Goal: Task Accomplishment & Management: Manage account settings

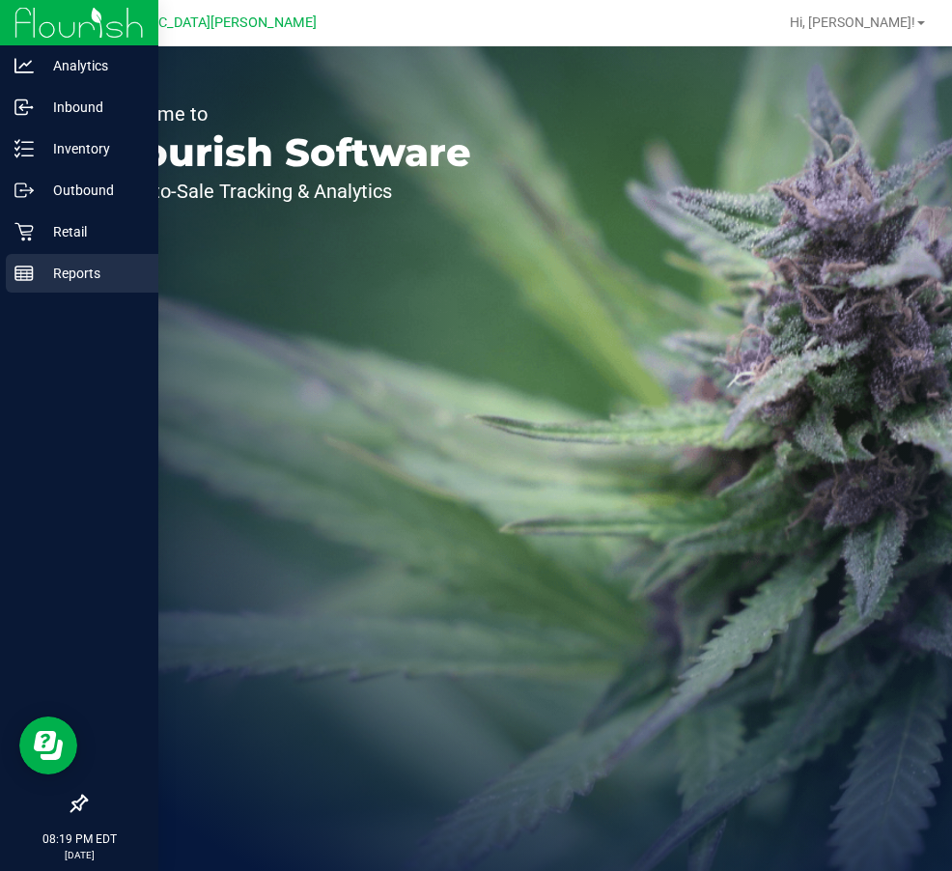
click at [75, 274] on p "Reports" at bounding box center [92, 273] width 116 height 23
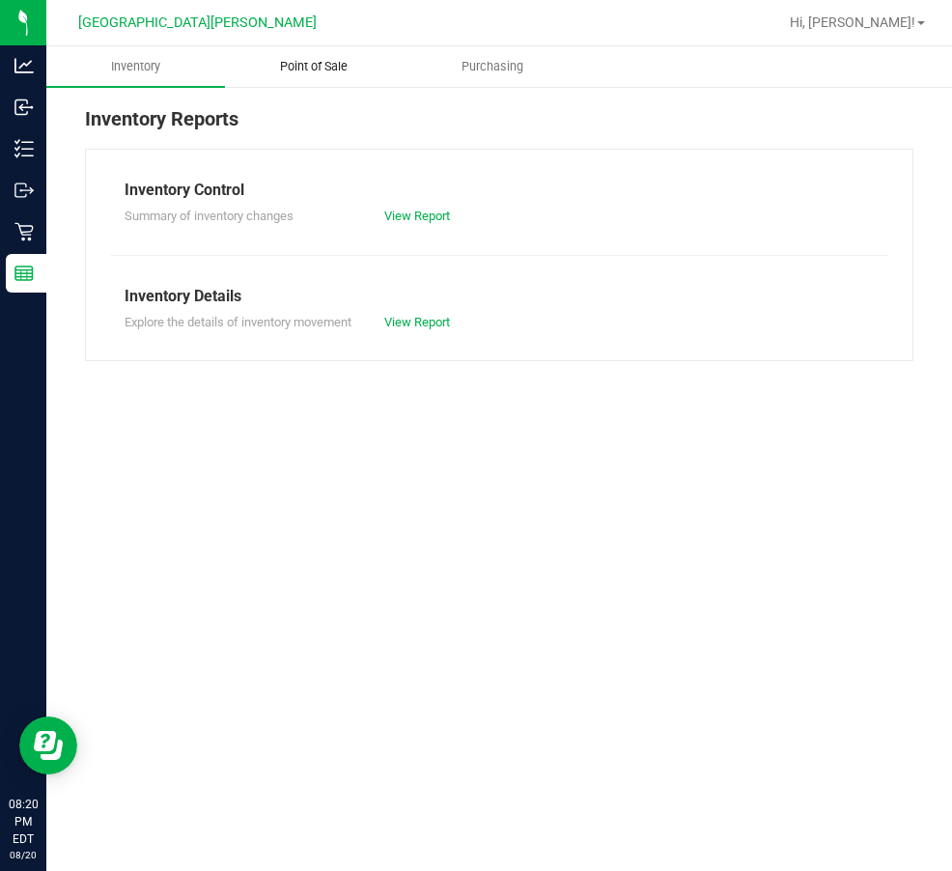
click at [341, 61] on span "Point of Sale" at bounding box center [314, 66] width 120 height 17
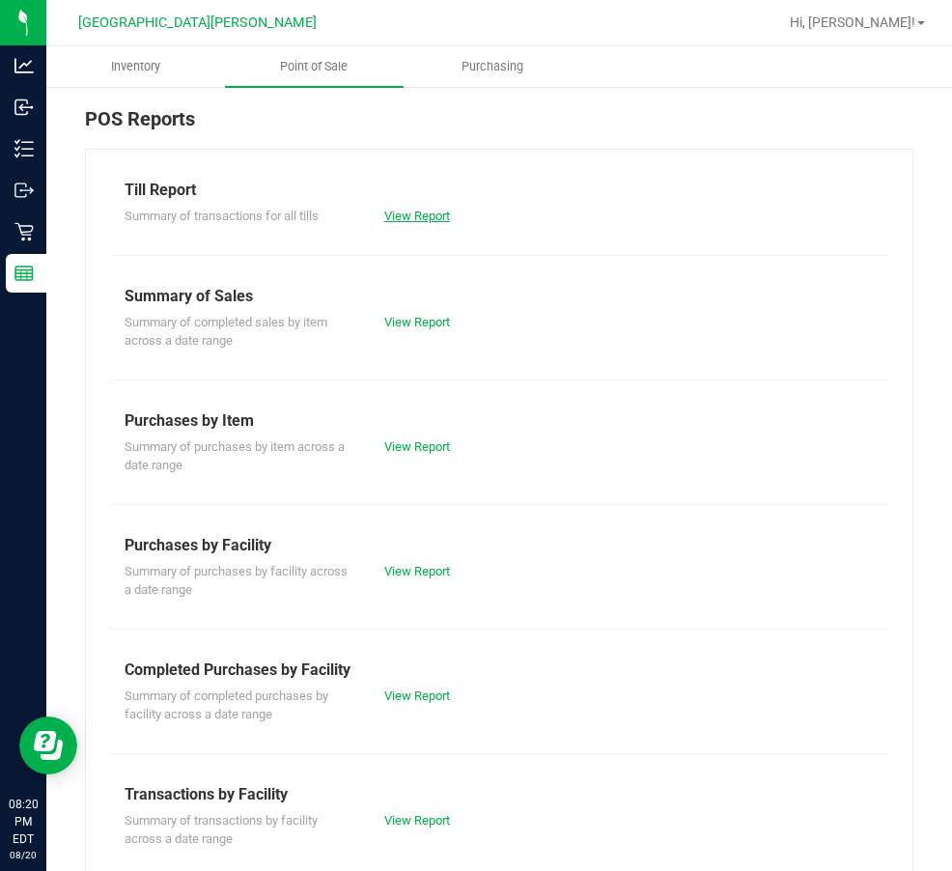
click at [419, 215] on link "View Report" at bounding box center [417, 216] width 66 height 14
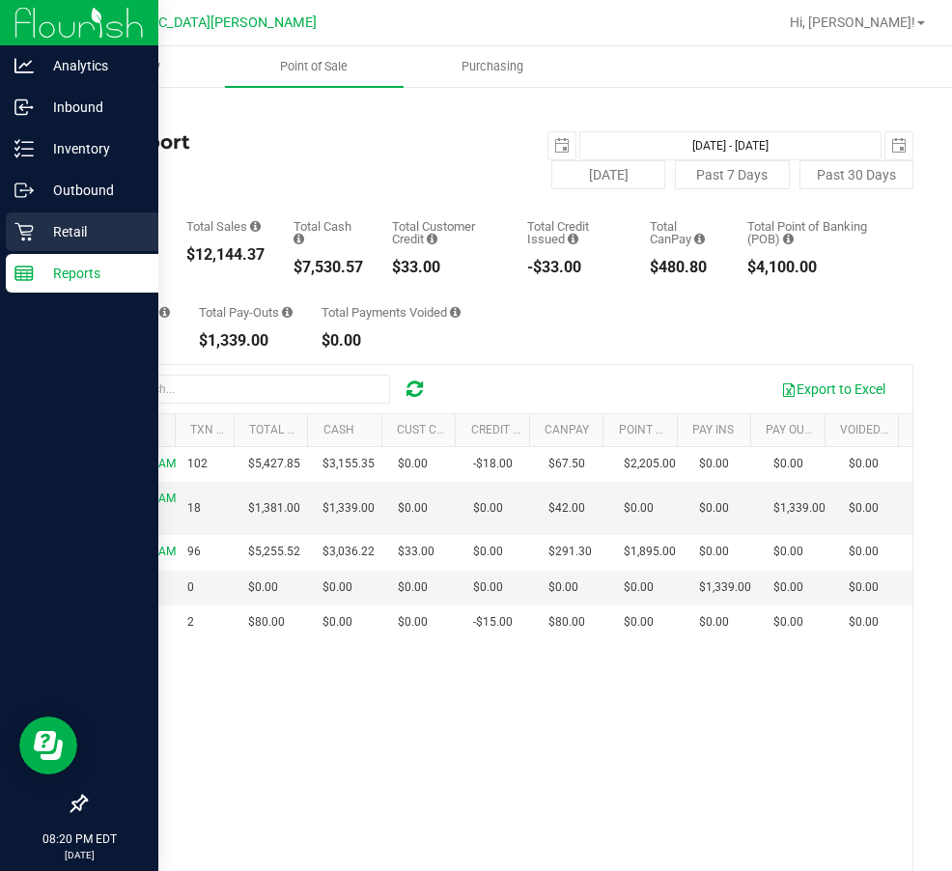
click at [23, 222] on icon at bounding box center [23, 231] width 19 height 19
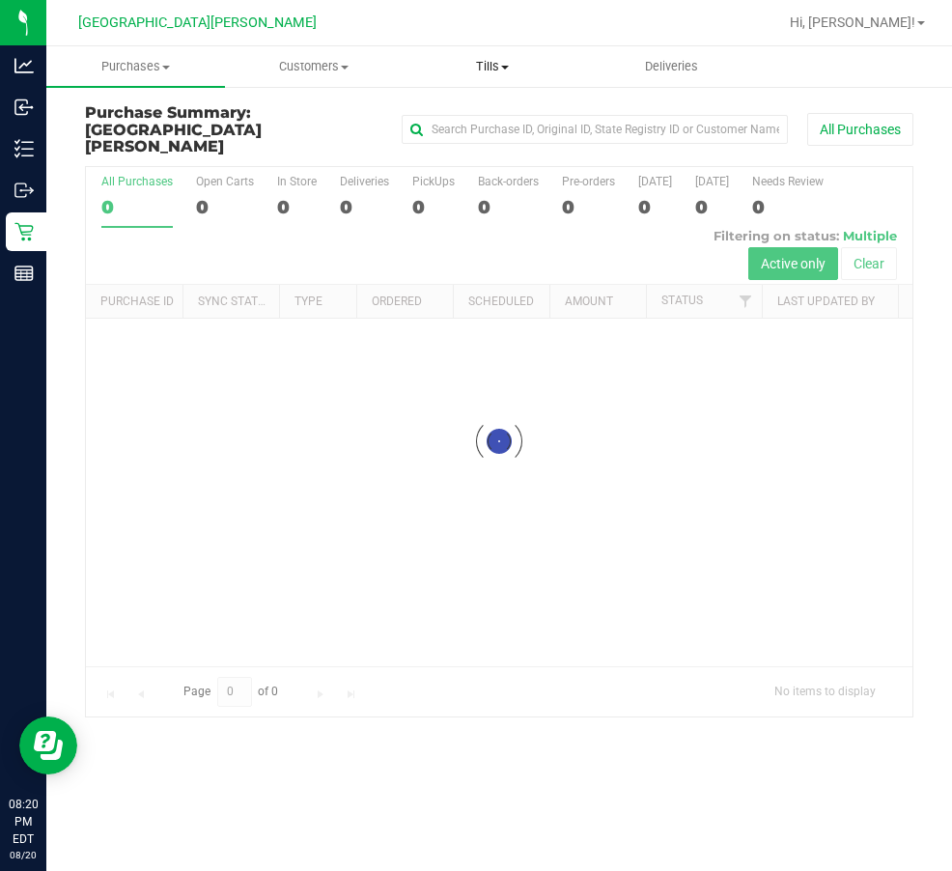
click at [496, 67] on span "Tills" at bounding box center [493, 66] width 177 height 17
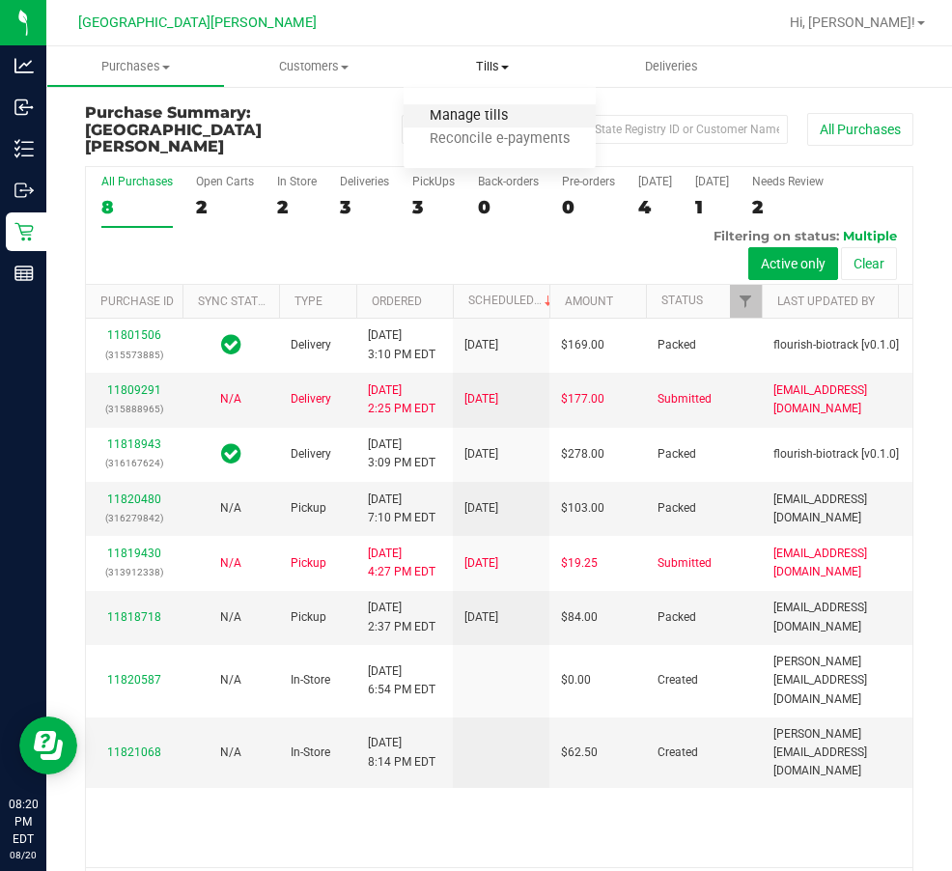
click at [488, 111] on span "Manage tills" at bounding box center [469, 116] width 130 height 16
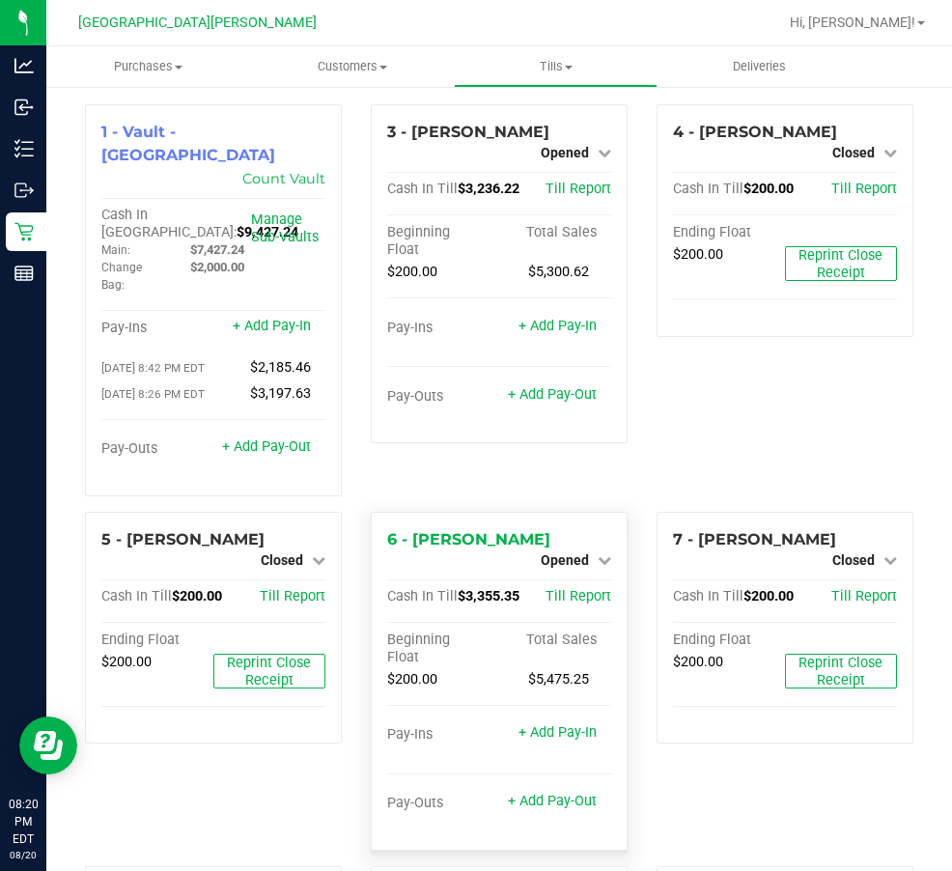
click at [566, 549] on div "Opened" at bounding box center [576, 560] width 71 height 23
click at [562, 552] on span "Opened" at bounding box center [565, 559] width 48 height 15
click at [557, 565] on div "Close Till" at bounding box center [566, 577] width 143 height 24
click at [557, 569] on link "Close Till" at bounding box center [567, 576] width 52 height 15
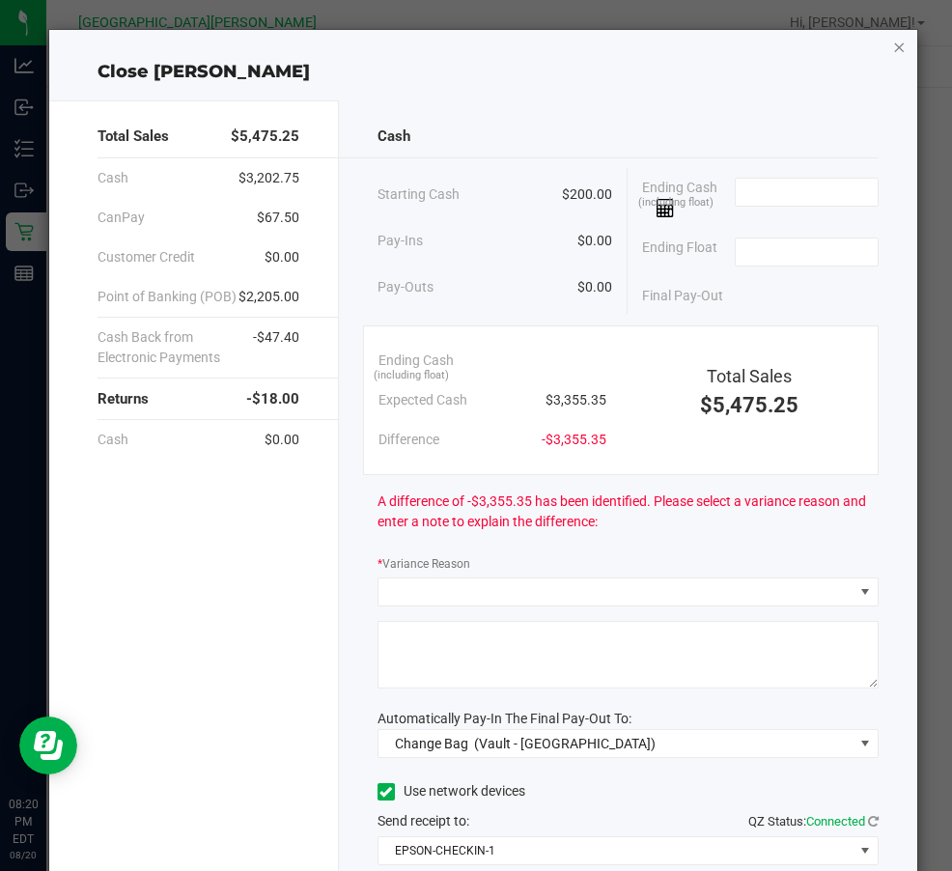
click at [892, 49] on icon "button" at bounding box center [899, 46] width 14 height 23
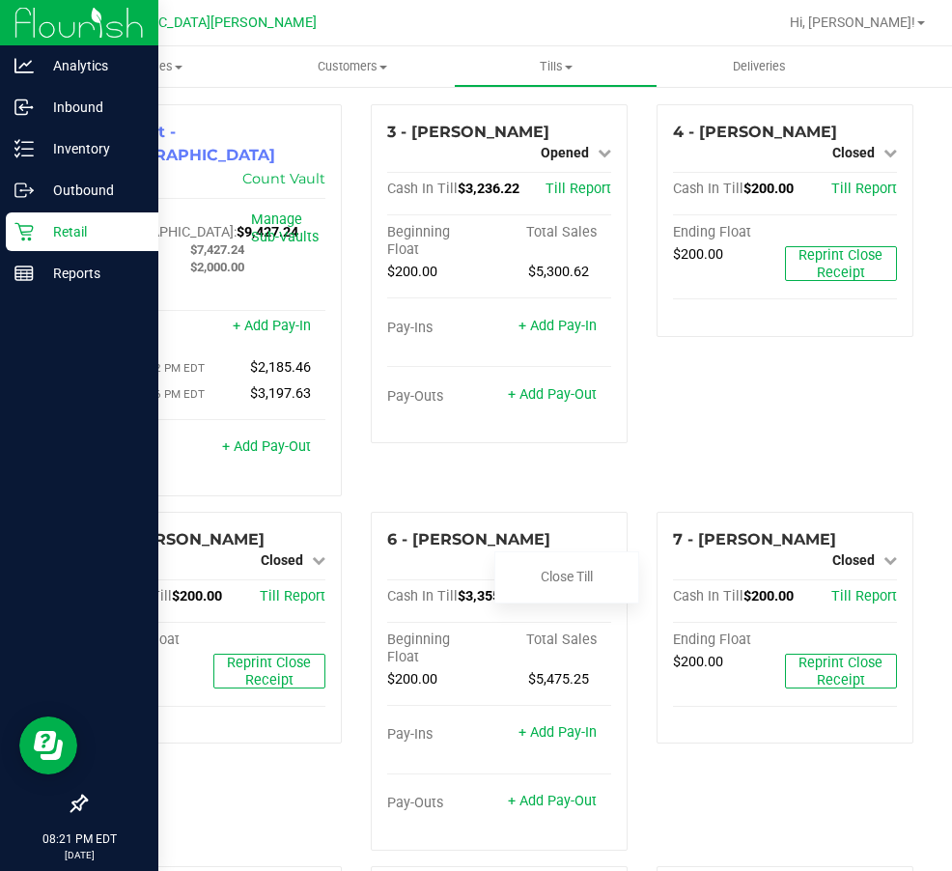
click at [37, 234] on p "Retail" at bounding box center [92, 231] width 116 height 23
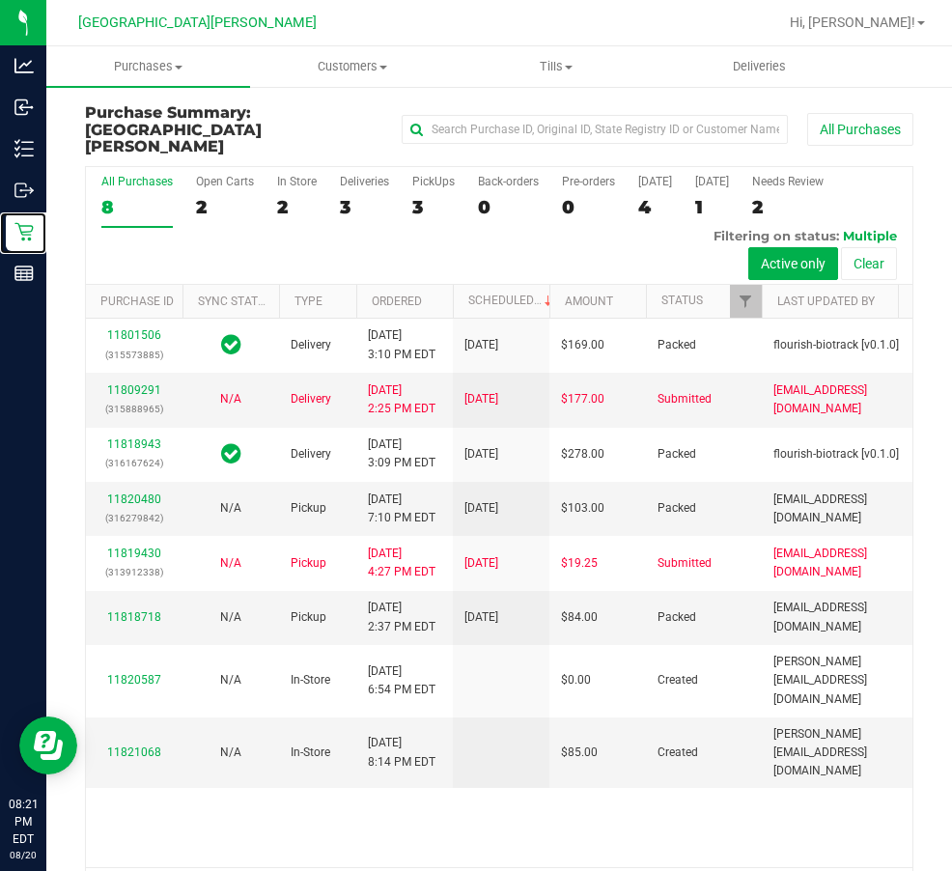
scroll to position [97, 0]
click at [436, 196] on div "3" at bounding box center [433, 207] width 42 height 22
click at [0, 0] on input "PickUps 3" at bounding box center [0, 0] width 0 height 0
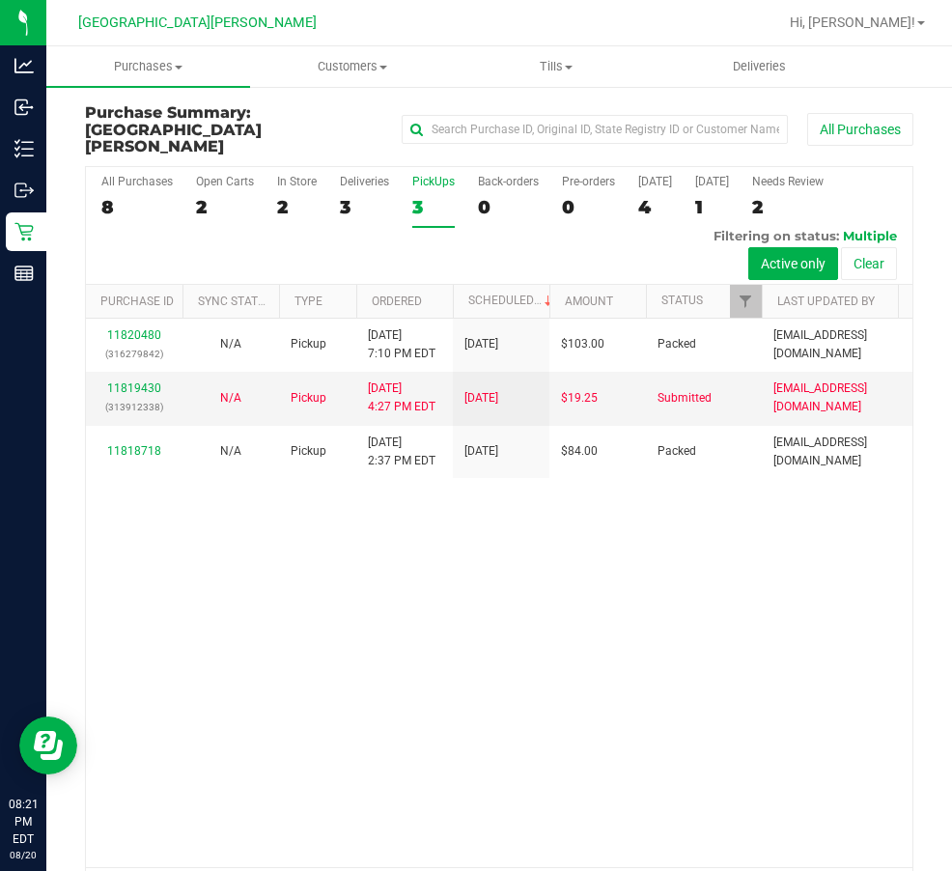
scroll to position [0, 0]
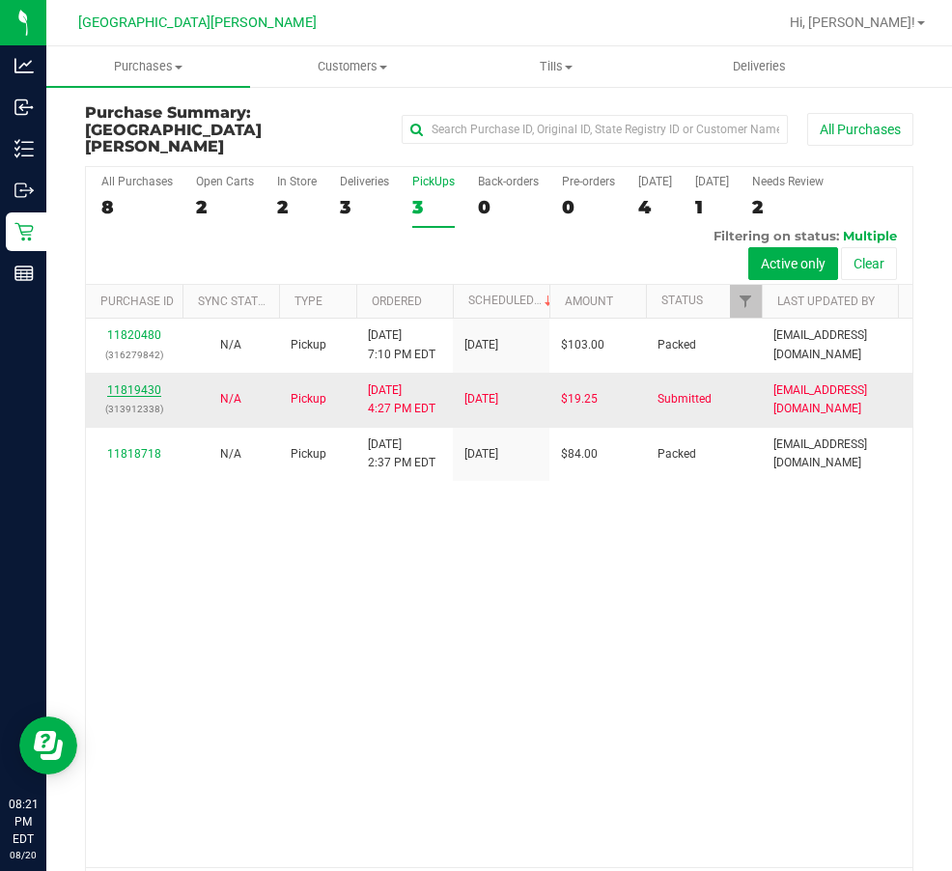
click at [143, 397] on link "11819430" at bounding box center [134, 390] width 54 height 14
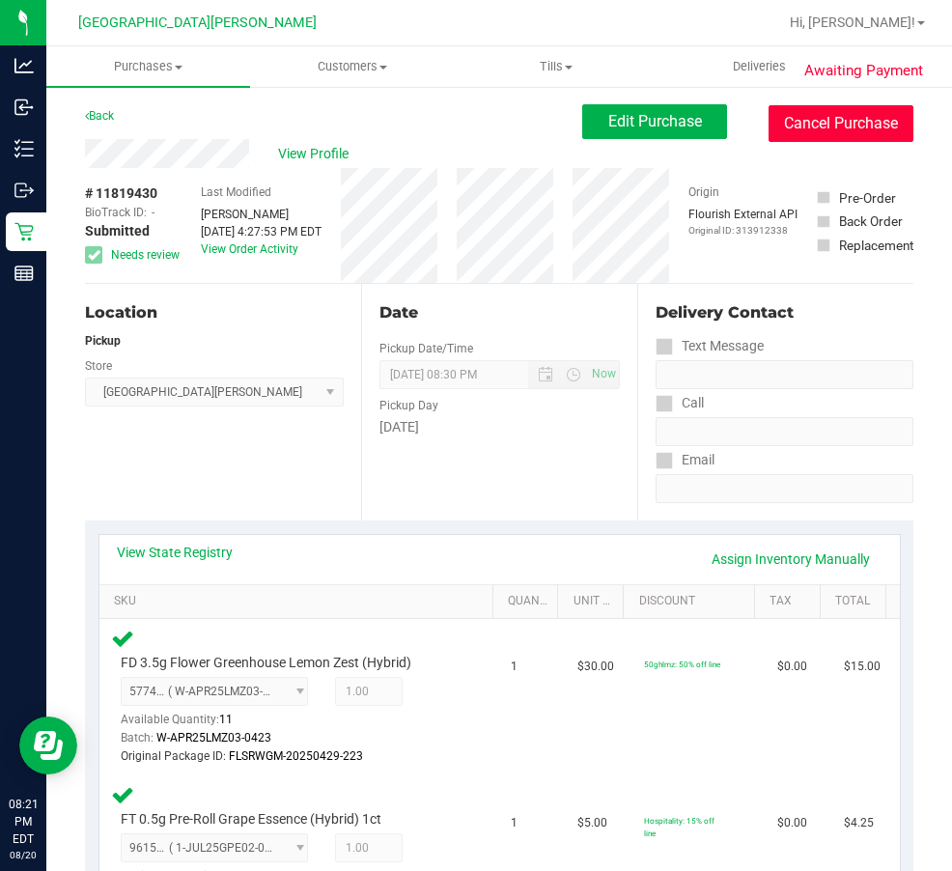
click at [791, 116] on button "Cancel Purchase" at bounding box center [841, 123] width 145 height 37
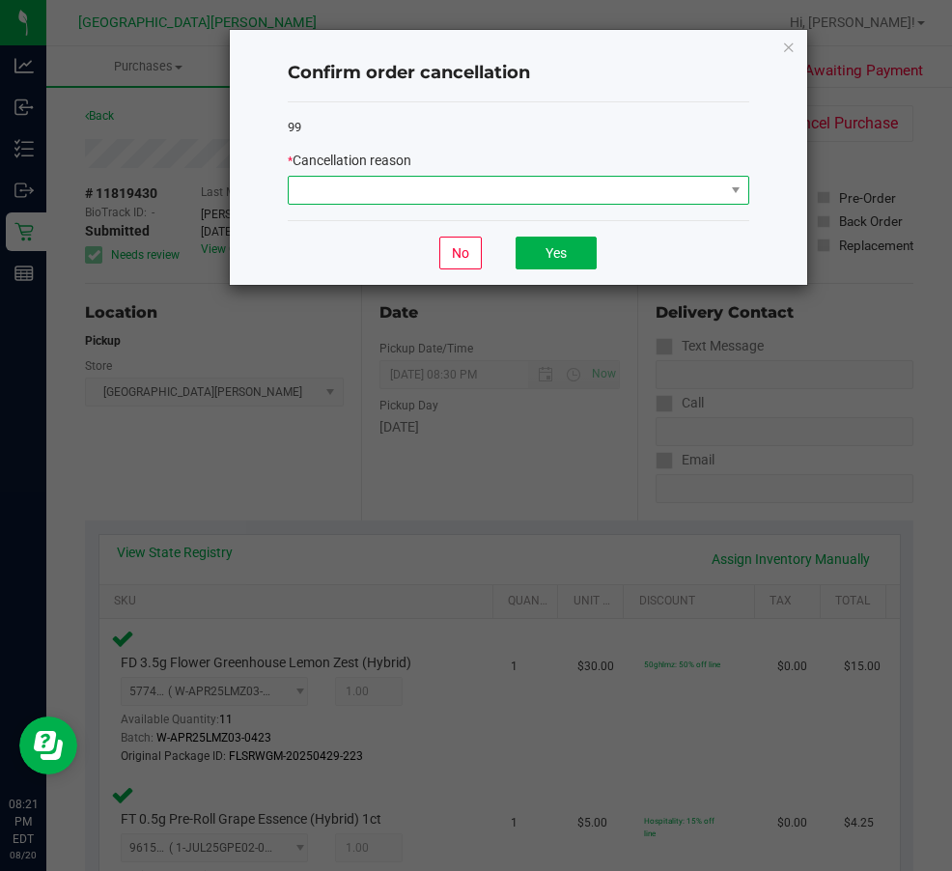
click at [488, 192] on span at bounding box center [507, 190] width 436 height 27
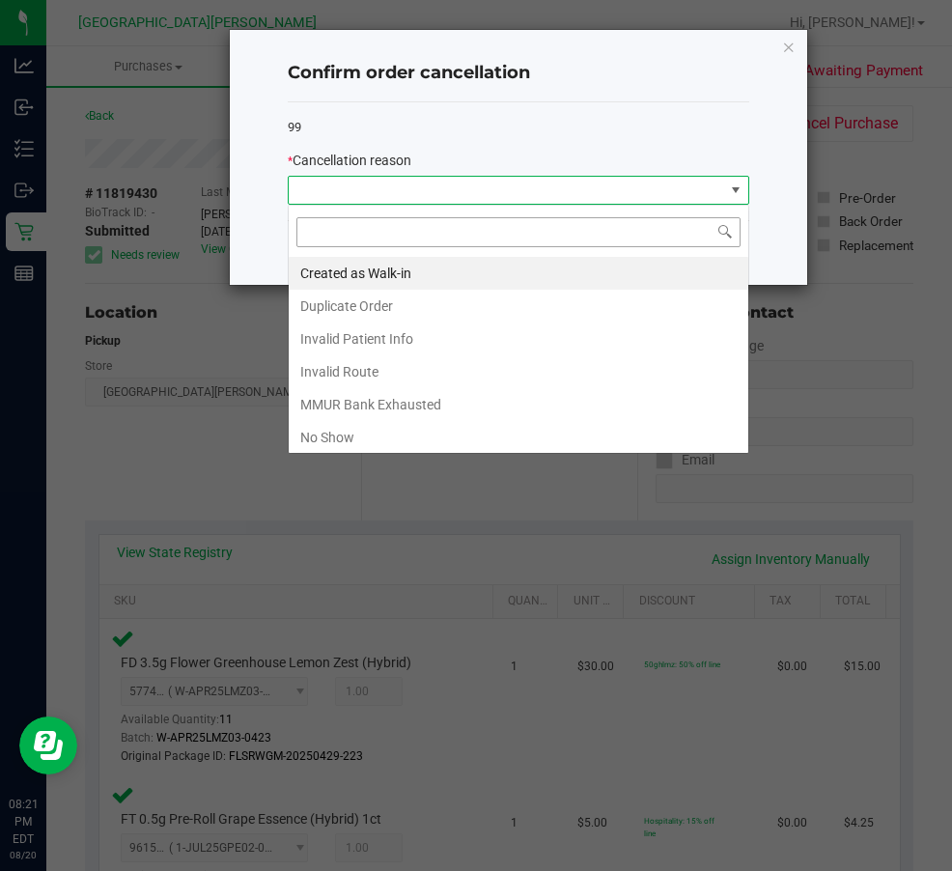
scroll to position [29, 462]
click at [336, 433] on li "No Show" at bounding box center [519, 437] width 460 height 33
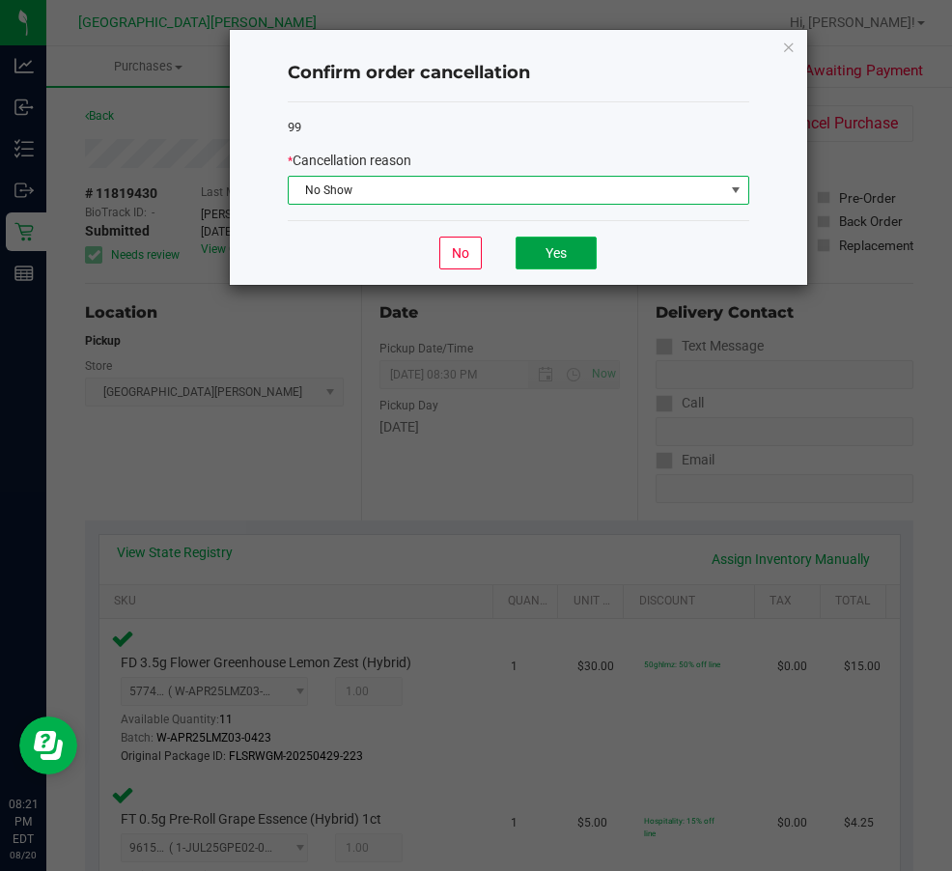
click at [552, 255] on button "Yes" at bounding box center [556, 253] width 81 height 33
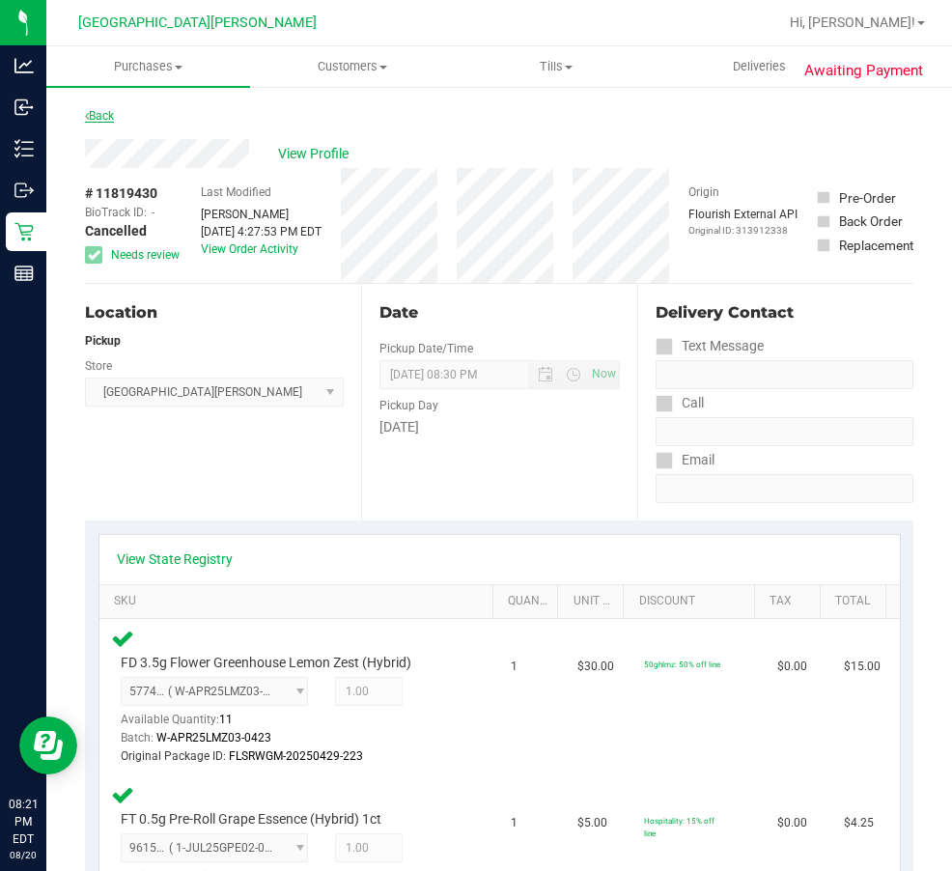
click at [92, 111] on link "Back" at bounding box center [99, 116] width 29 height 14
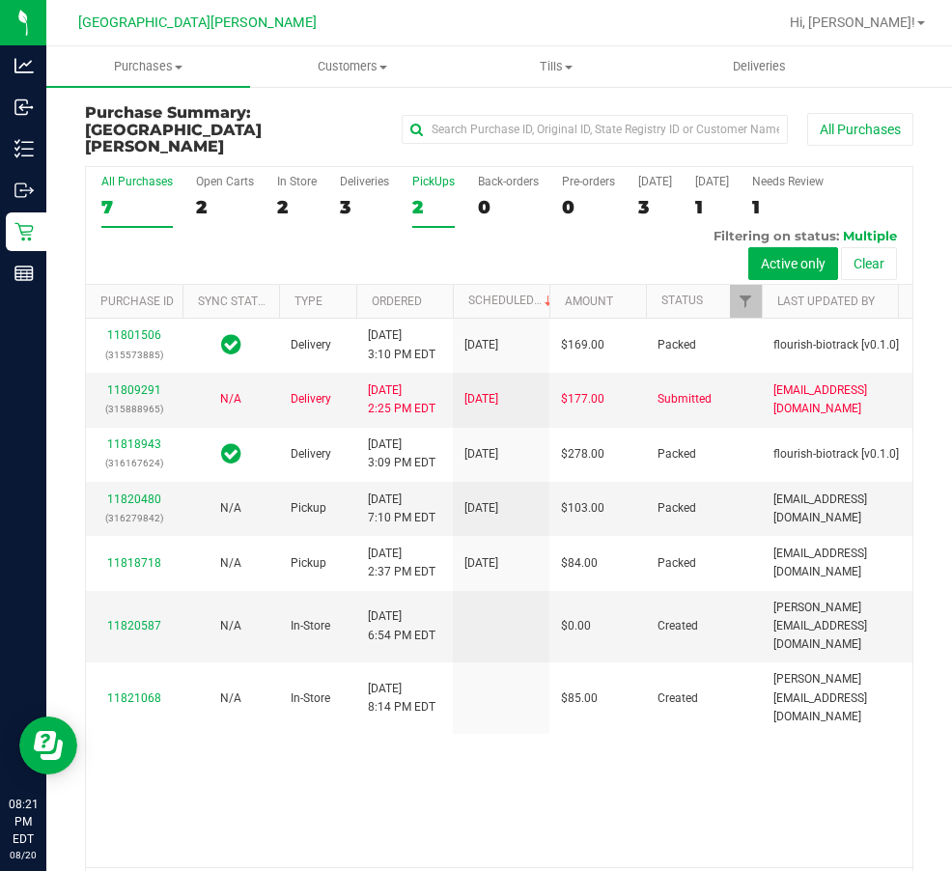
click at [425, 196] on div "2" at bounding box center [433, 207] width 42 height 22
click at [0, 0] on input "PickUps 2" at bounding box center [0, 0] width 0 height 0
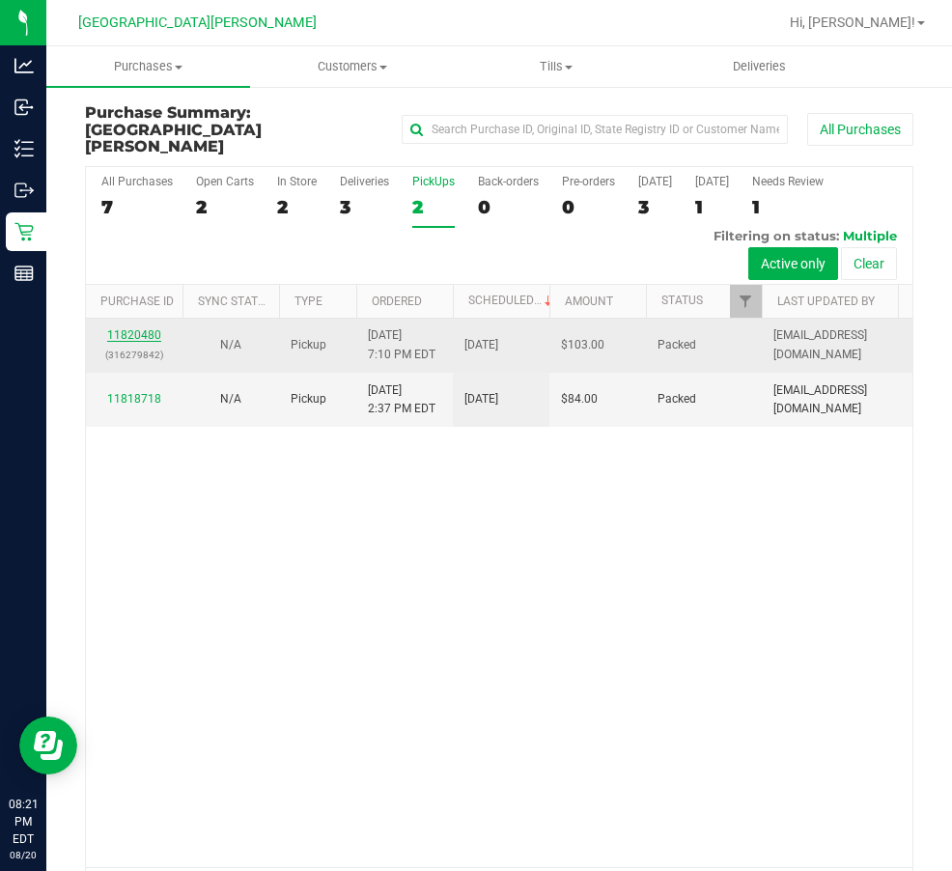
click at [144, 342] on link "11820480" at bounding box center [134, 335] width 54 height 14
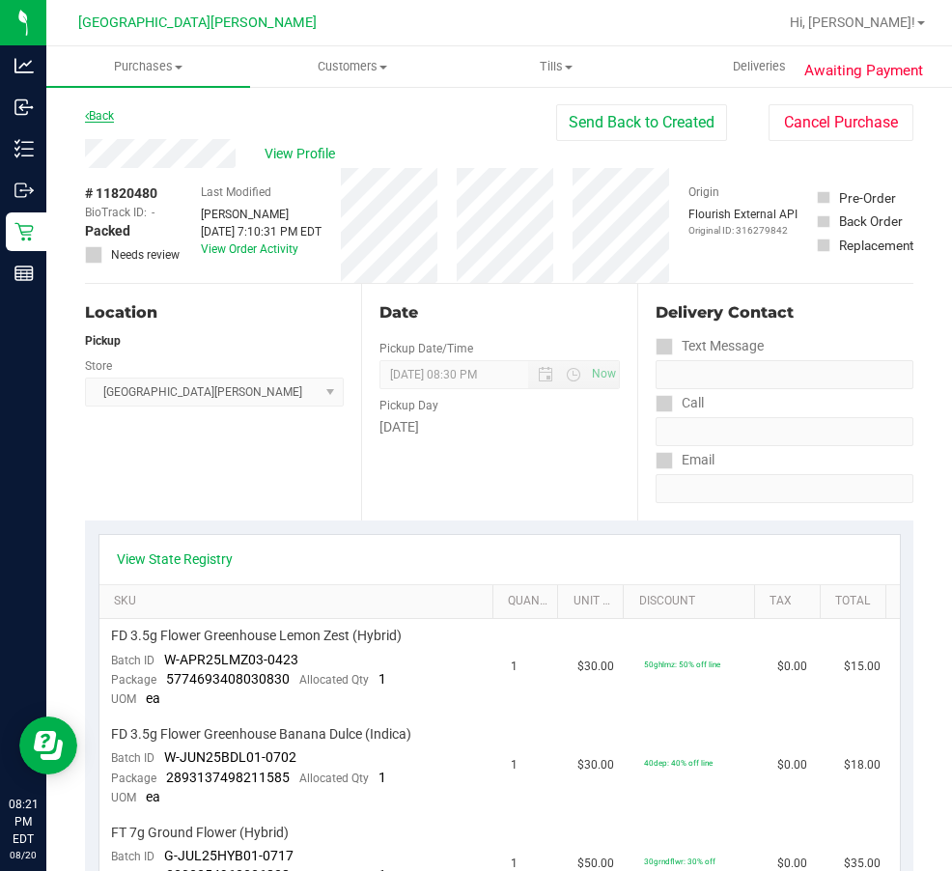
click at [114, 116] on link "Back" at bounding box center [99, 116] width 29 height 14
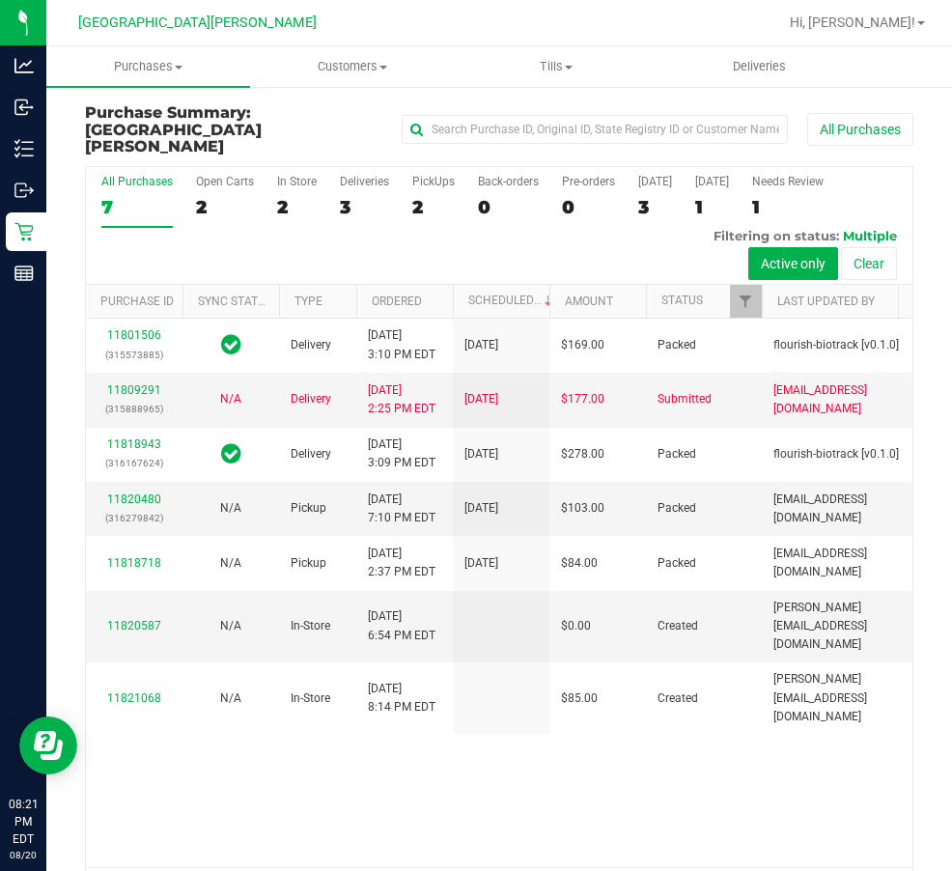
click at [410, 185] on div "All Purchases 7 Open Carts 2 In Store 2 Deliveries 3 PickUps 2 Back-orders 0 Pr…" at bounding box center [499, 226] width 827 height 118
click at [412, 196] on div "2" at bounding box center [433, 207] width 42 height 22
click at [0, 0] on input "PickUps 2" at bounding box center [0, 0] width 0 height 0
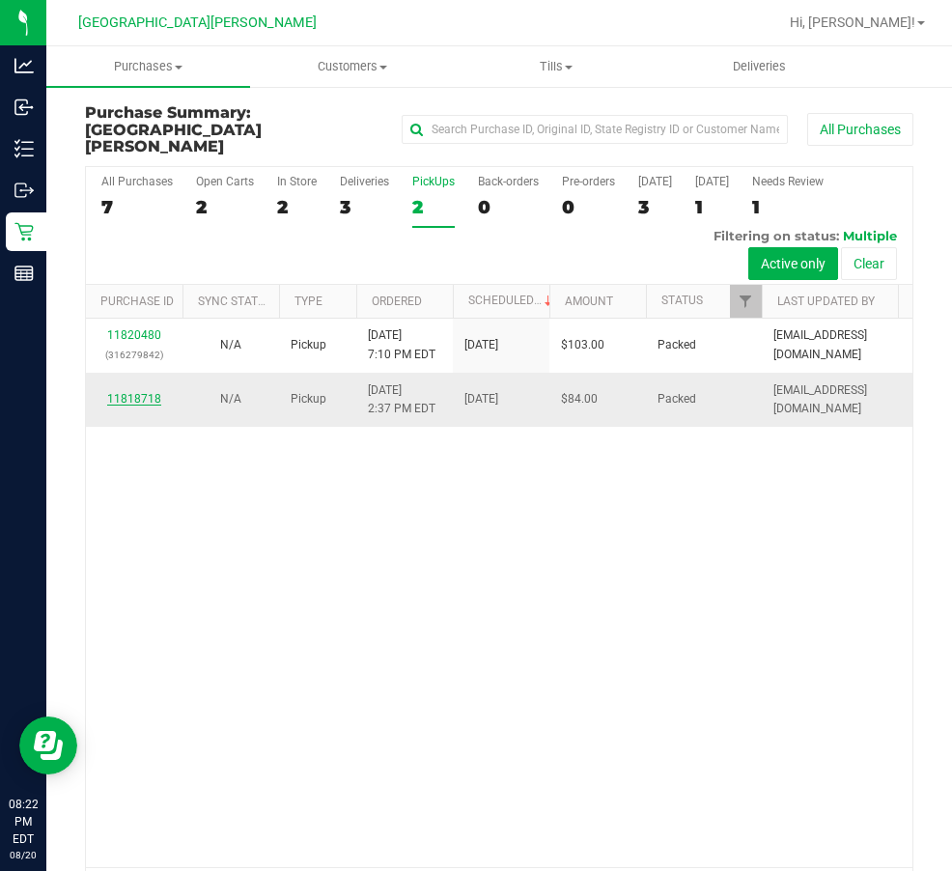
click at [142, 406] on link "11818718" at bounding box center [134, 399] width 54 height 14
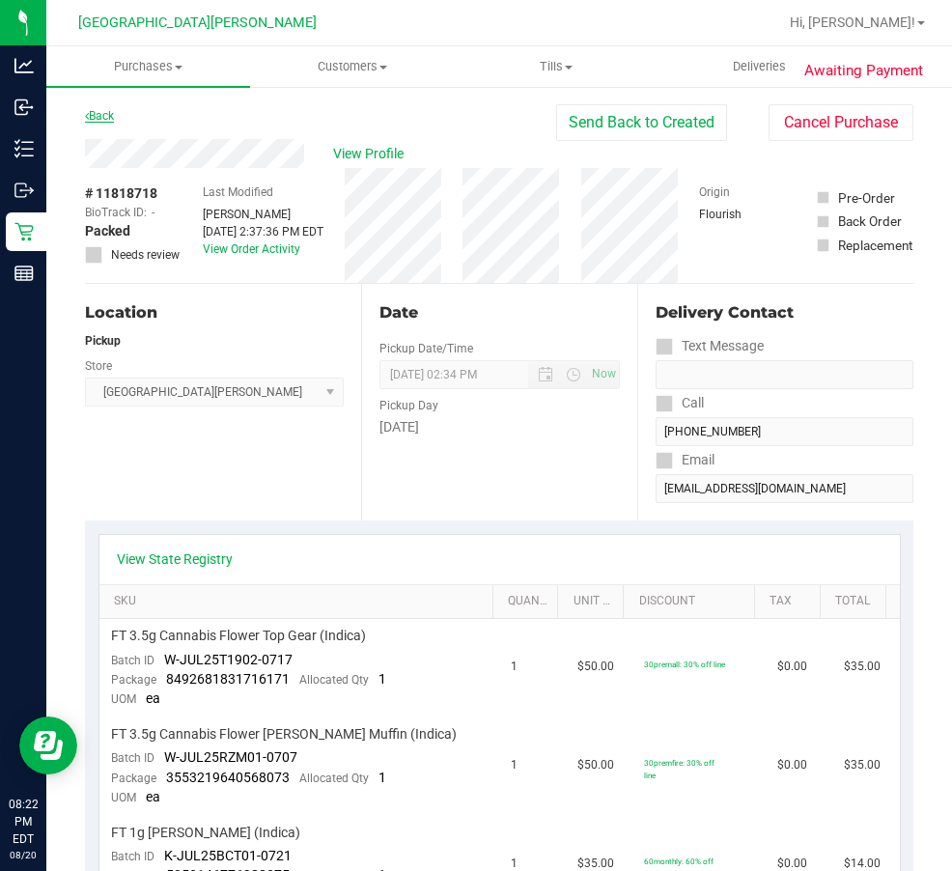
click at [100, 116] on link "Back" at bounding box center [99, 116] width 29 height 14
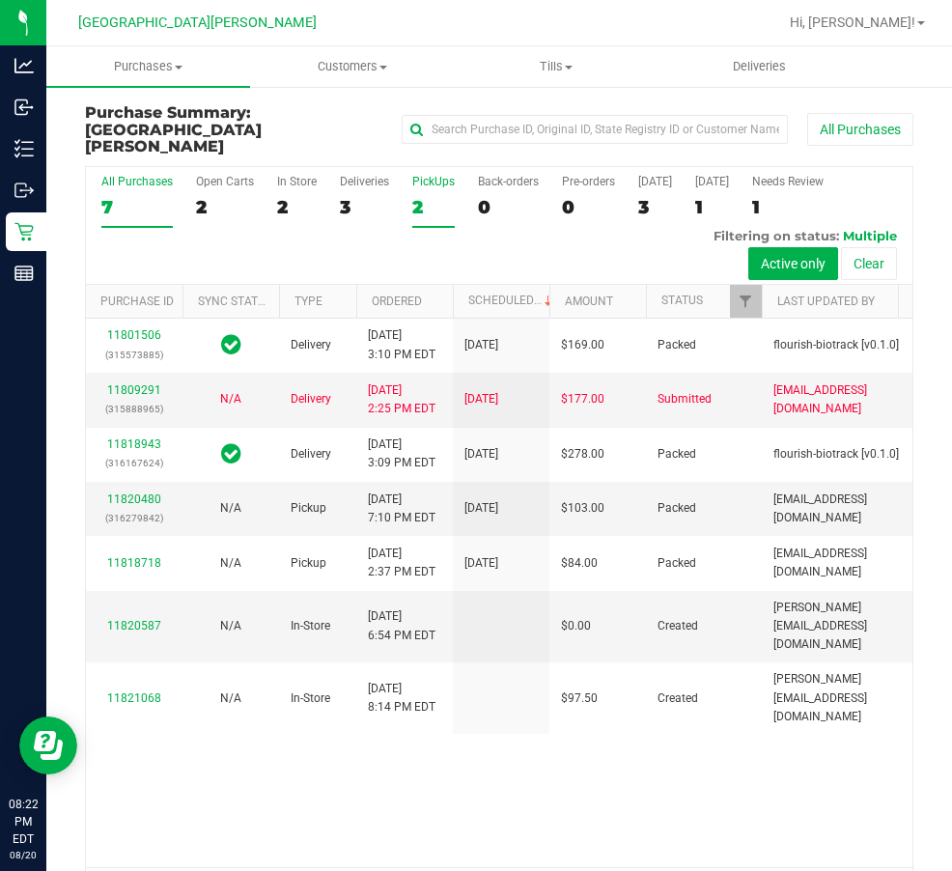
click at [416, 196] on div "2" at bounding box center [433, 207] width 42 height 22
click at [0, 0] on input "PickUps 2" at bounding box center [0, 0] width 0 height 0
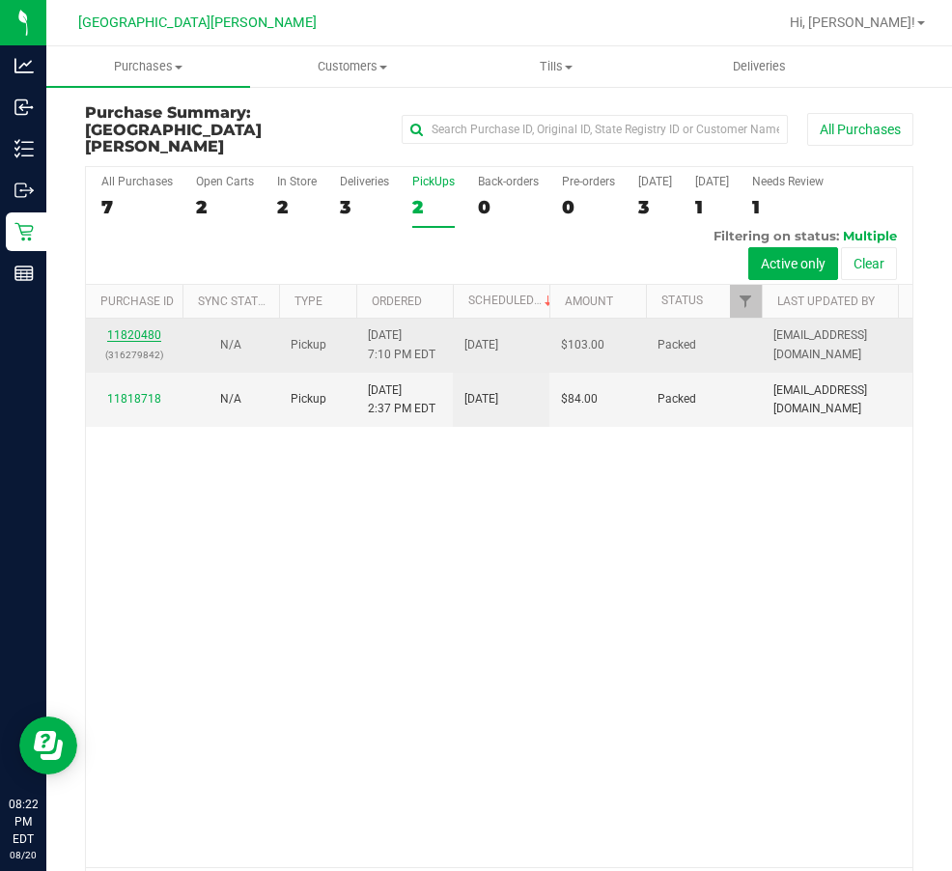
click at [127, 342] on link "11820480" at bounding box center [134, 335] width 54 height 14
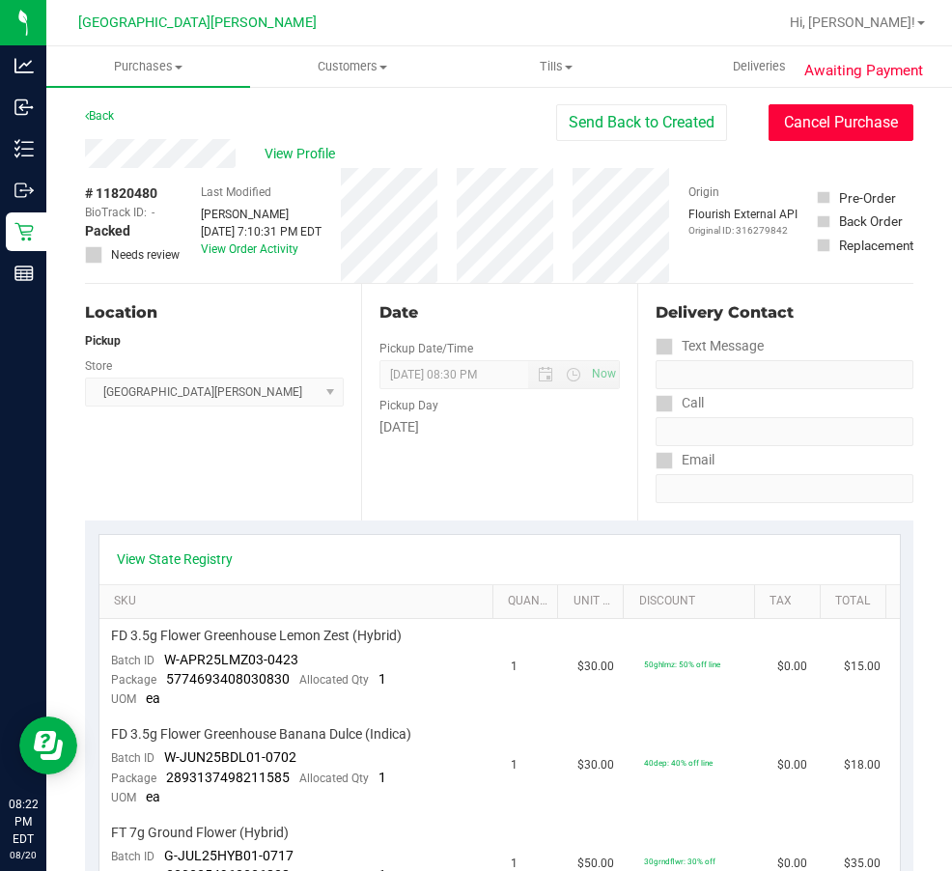
click at [784, 111] on button "Cancel Purchase" at bounding box center [841, 122] width 145 height 37
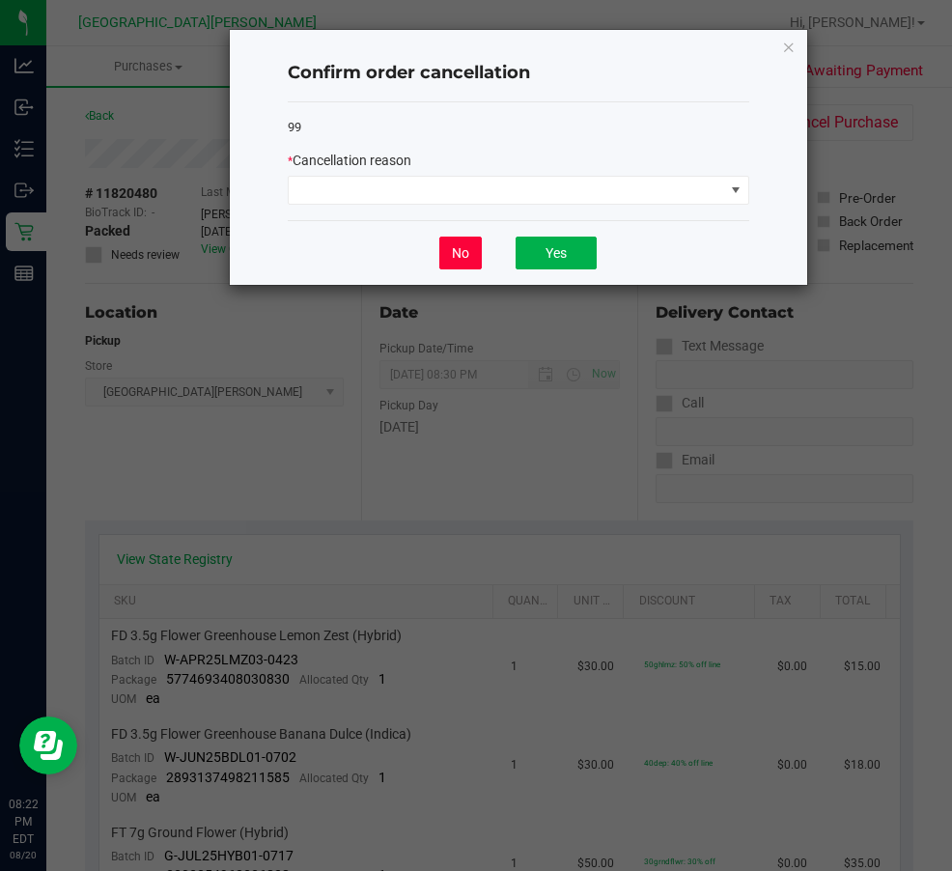
click at [453, 255] on button "No" at bounding box center [460, 253] width 42 height 33
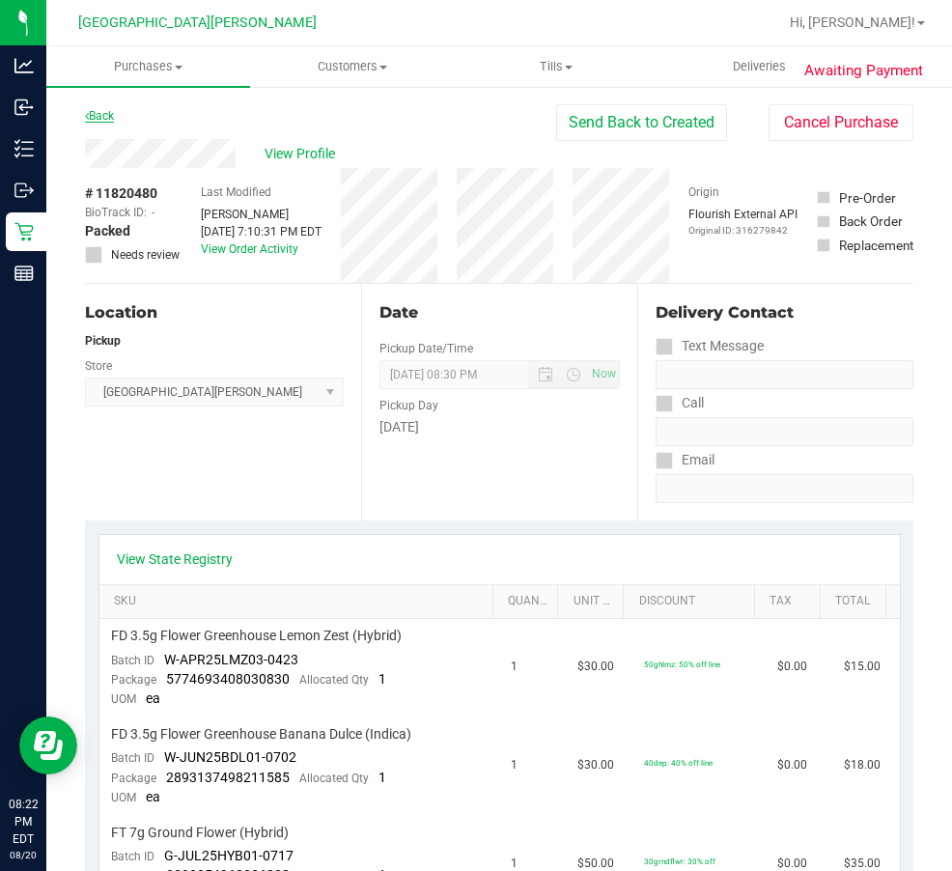
click at [102, 119] on link "Back" at bounding box center [99, 116] width 29 height 14
